Goal: Transaction & Acquisition: Purchase product/service

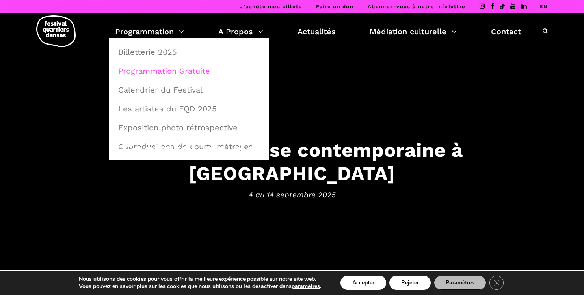
click at [149, 73] on link "Programmation Gratuite" at bounding box center [189, 71] width 151 height 18
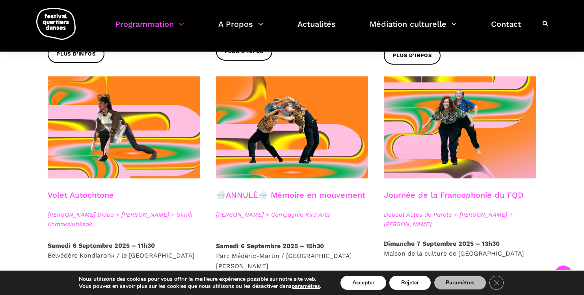
scroll to position [396, 0]
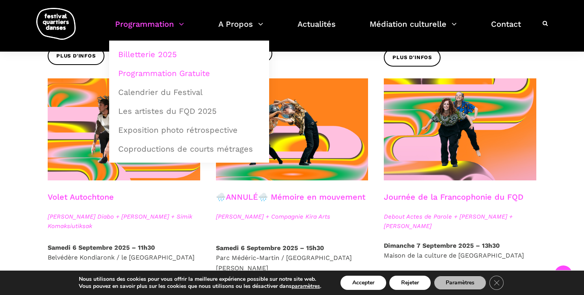
click at [158, 52] on link "Billetterie 2025" at bounding box center [189, 54] width 151 height 18
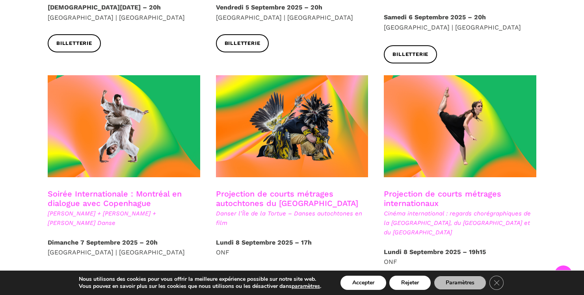
scroll to position [455, 0]
